Goal: Manage account settings

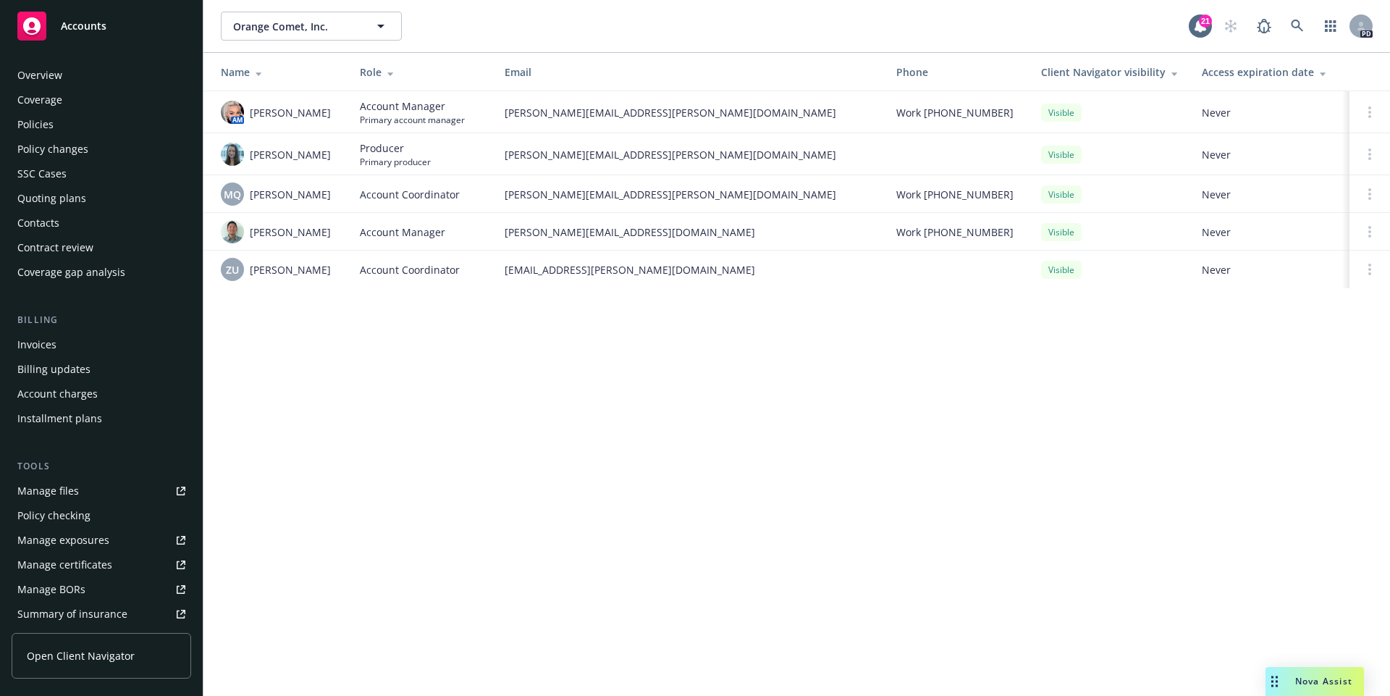
scroll to position [247, 0]
